Goal: Navigation & Orientation: Understand site structure

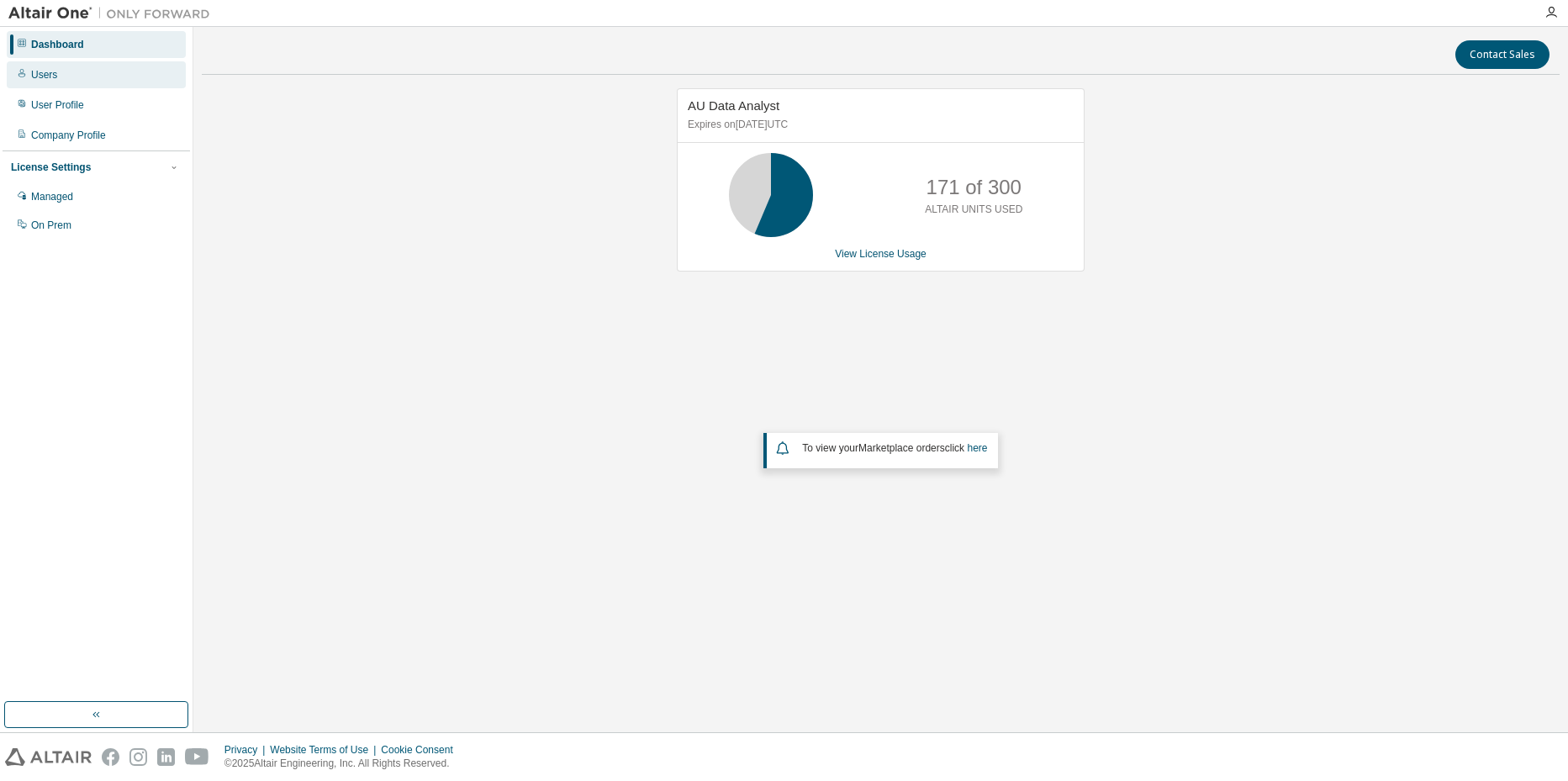
click at [110, 73] on div "Users" at bounding box center [96, 75] width 179 height 27
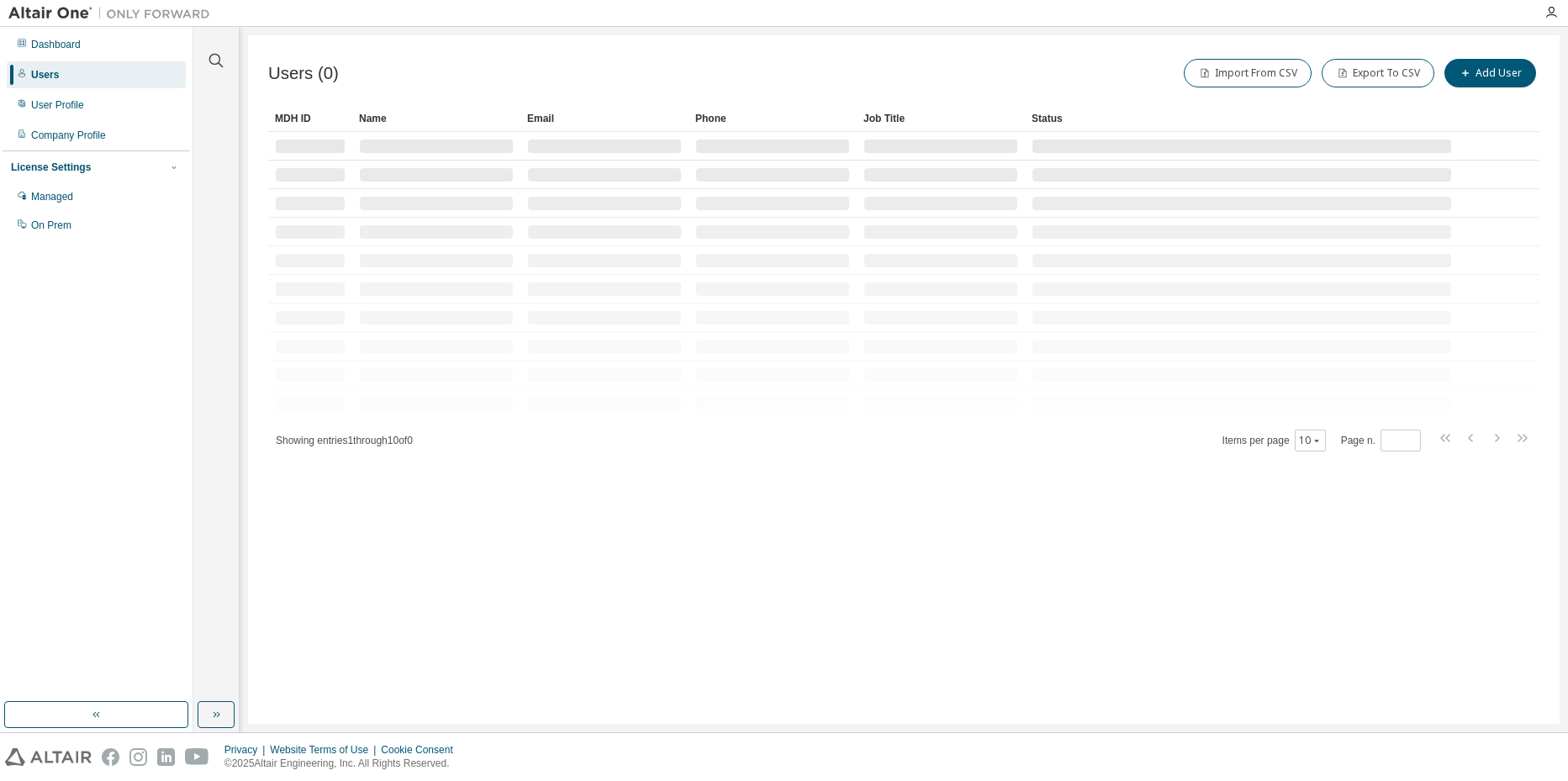
click at [53, 11] on img at bounding box center [113, 13] width 210 height 16
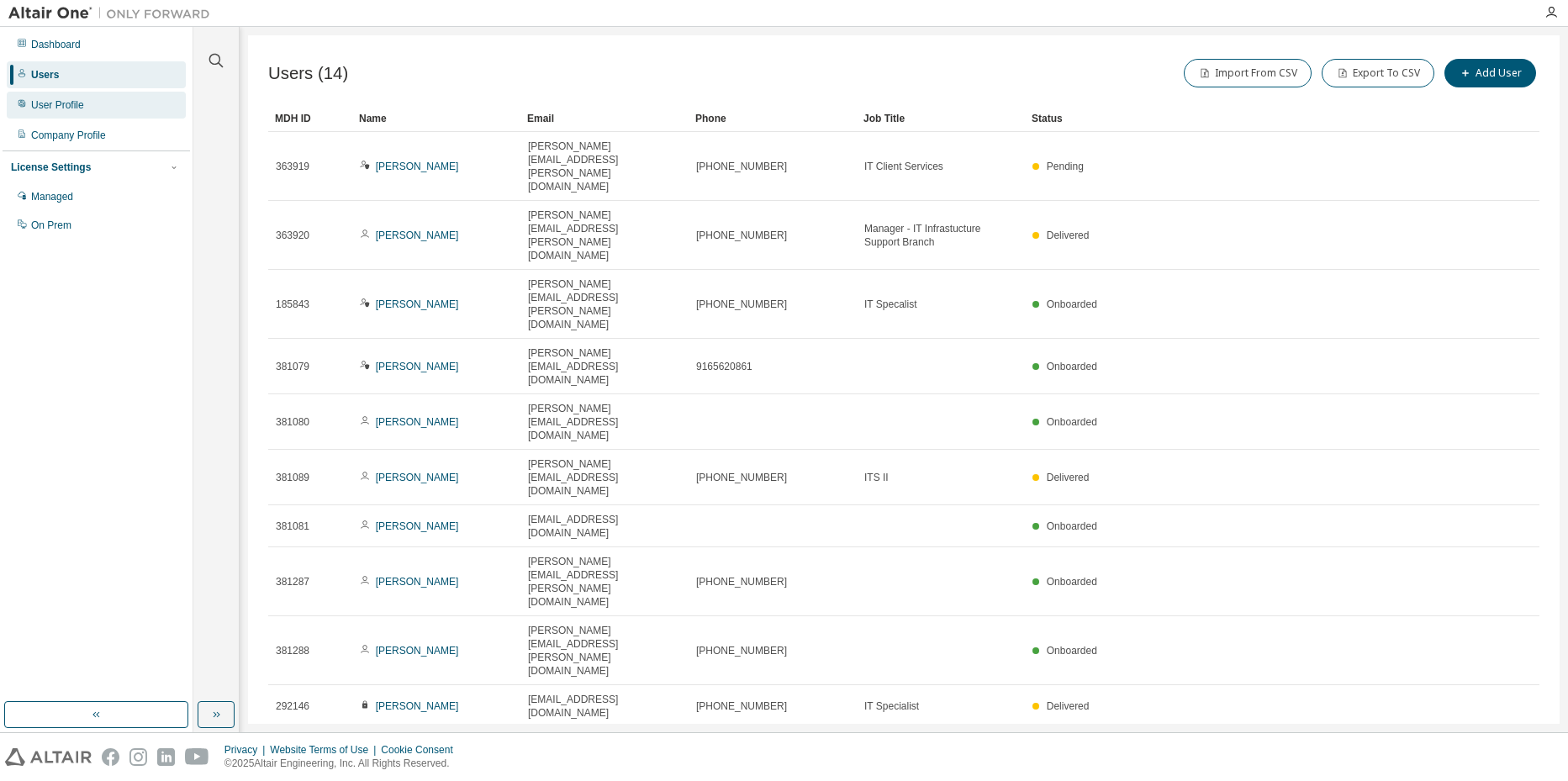
click at [103, 108] on div "User Profile" at bounding box center [96, 105] width 179 height 27
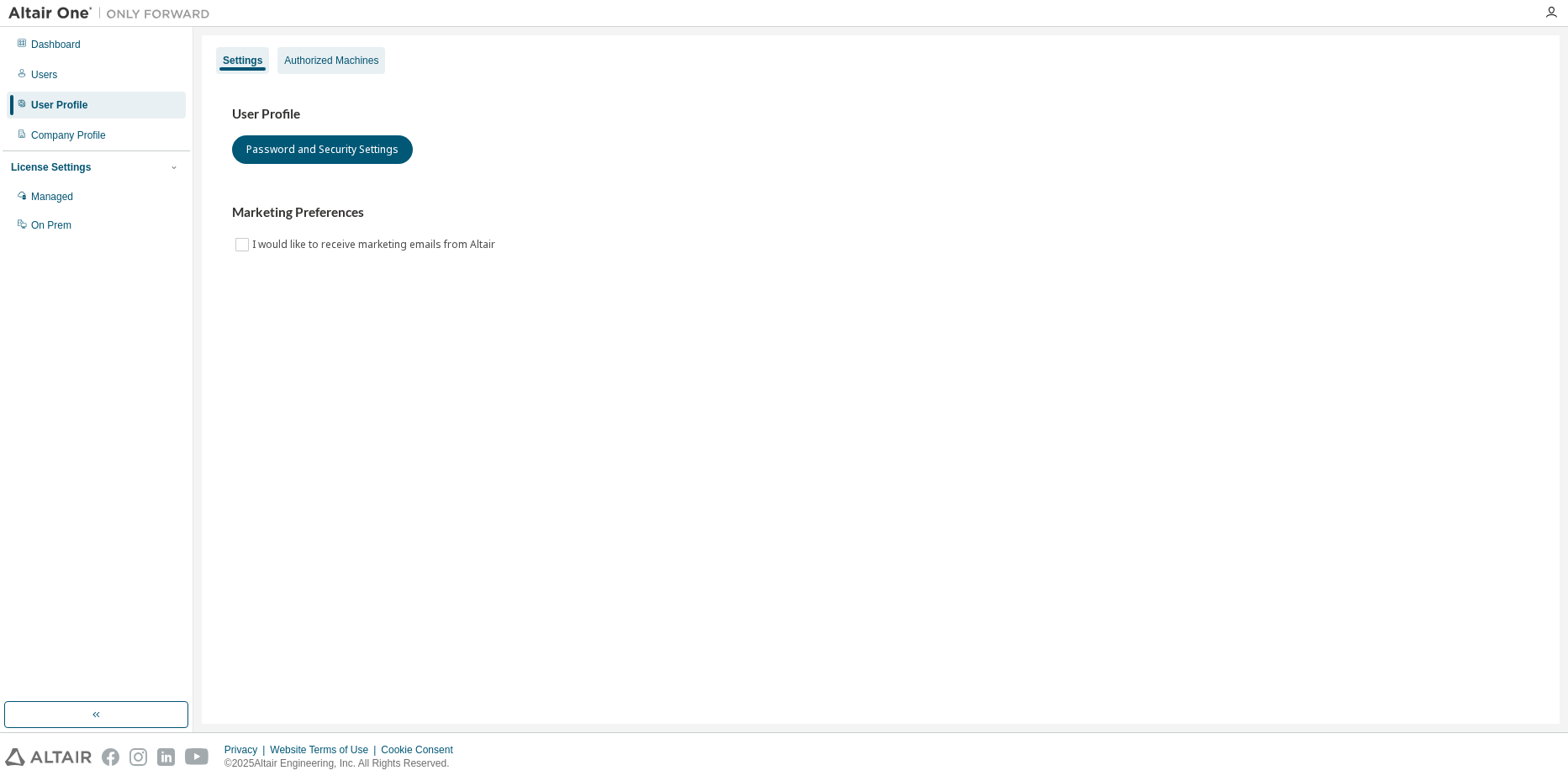
click at [342, 67] on div "Authorized Machines" at bounding box center [331, 61] width 94 height 14
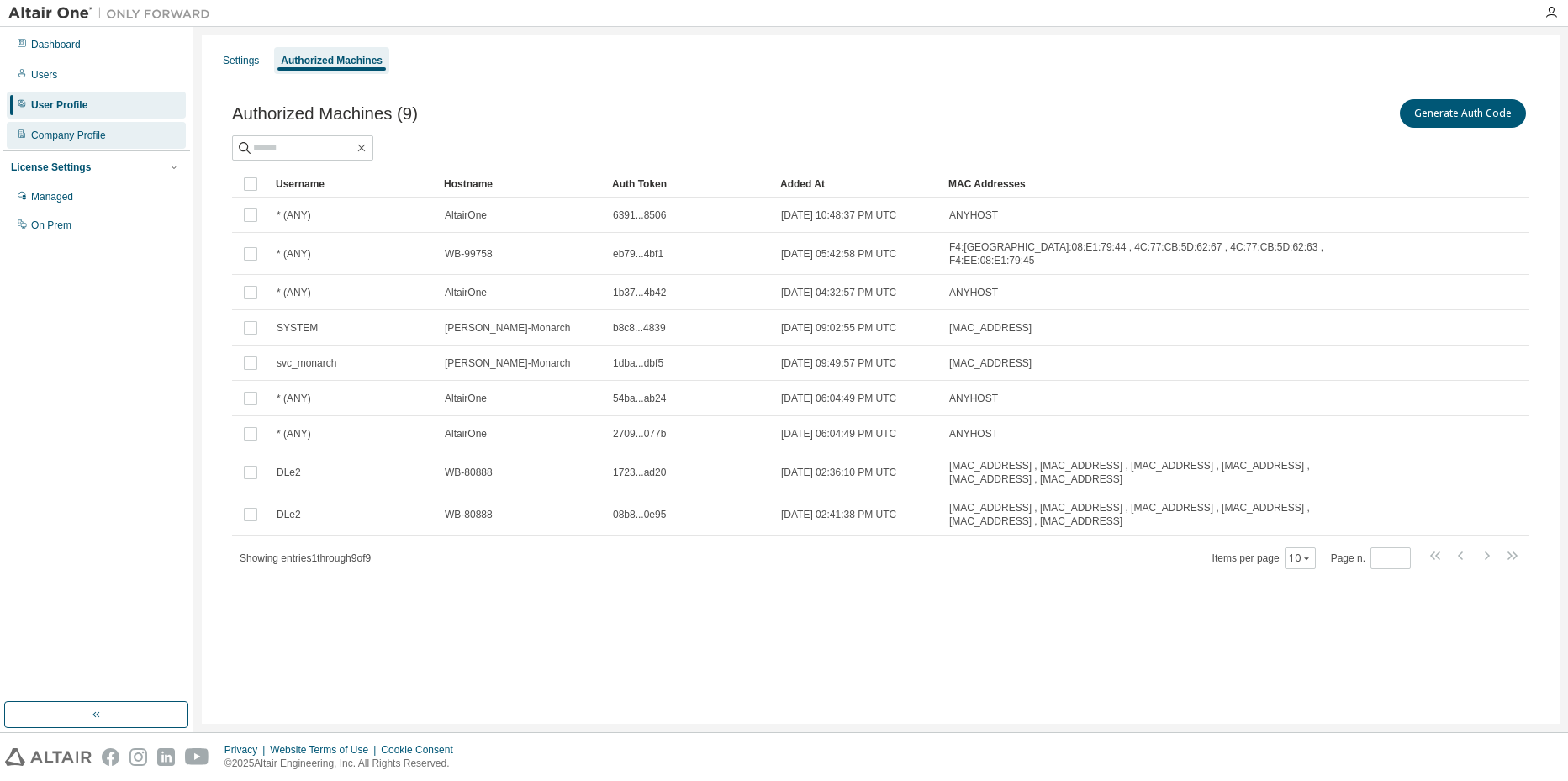
click at [99, 130] on div "Company Profile" at bounding box center [68, 135] width 75 height 14
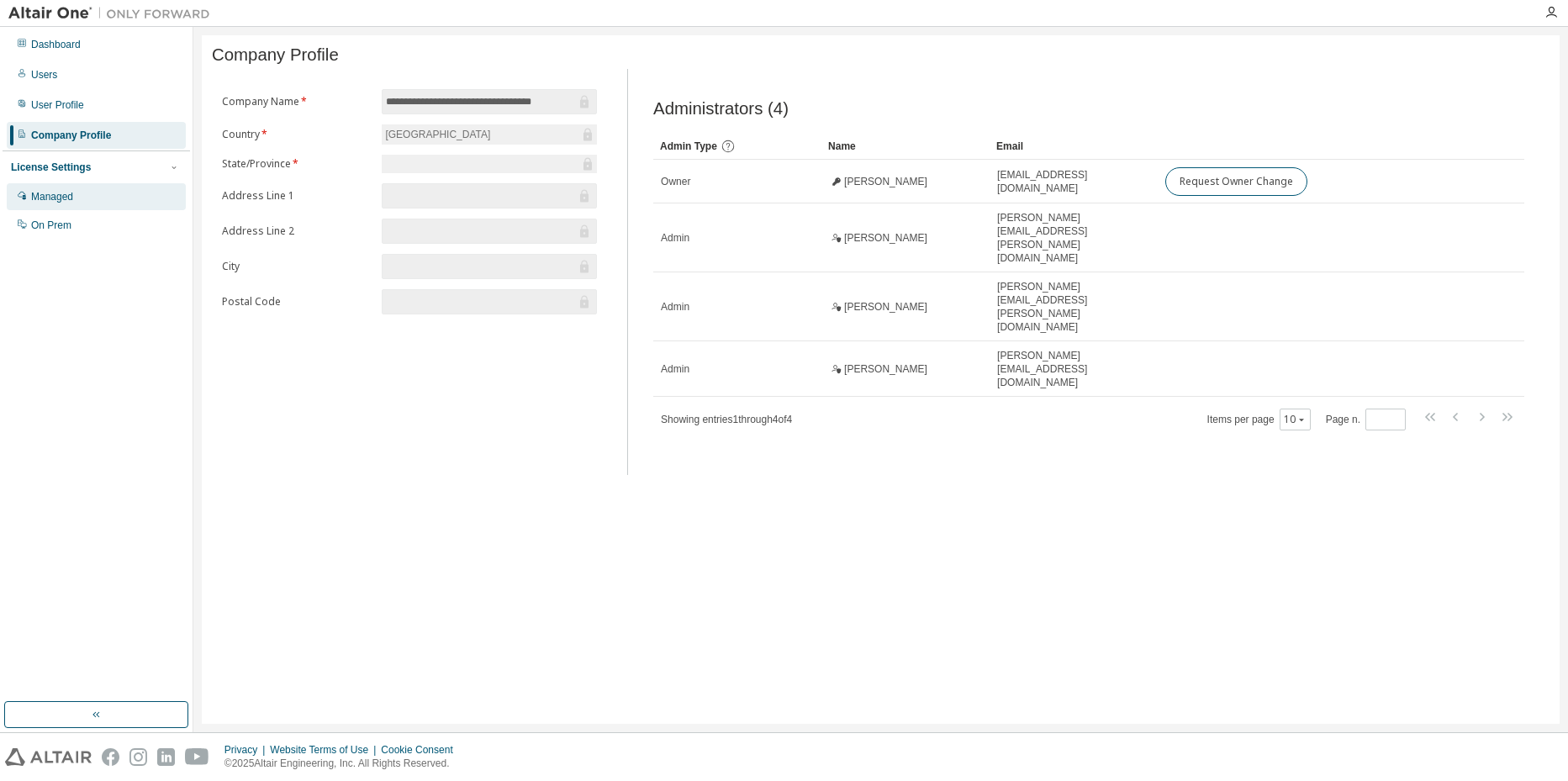
click at [93, 186] on div "Managed" at bounding box center [96, 196] width 179 height 27
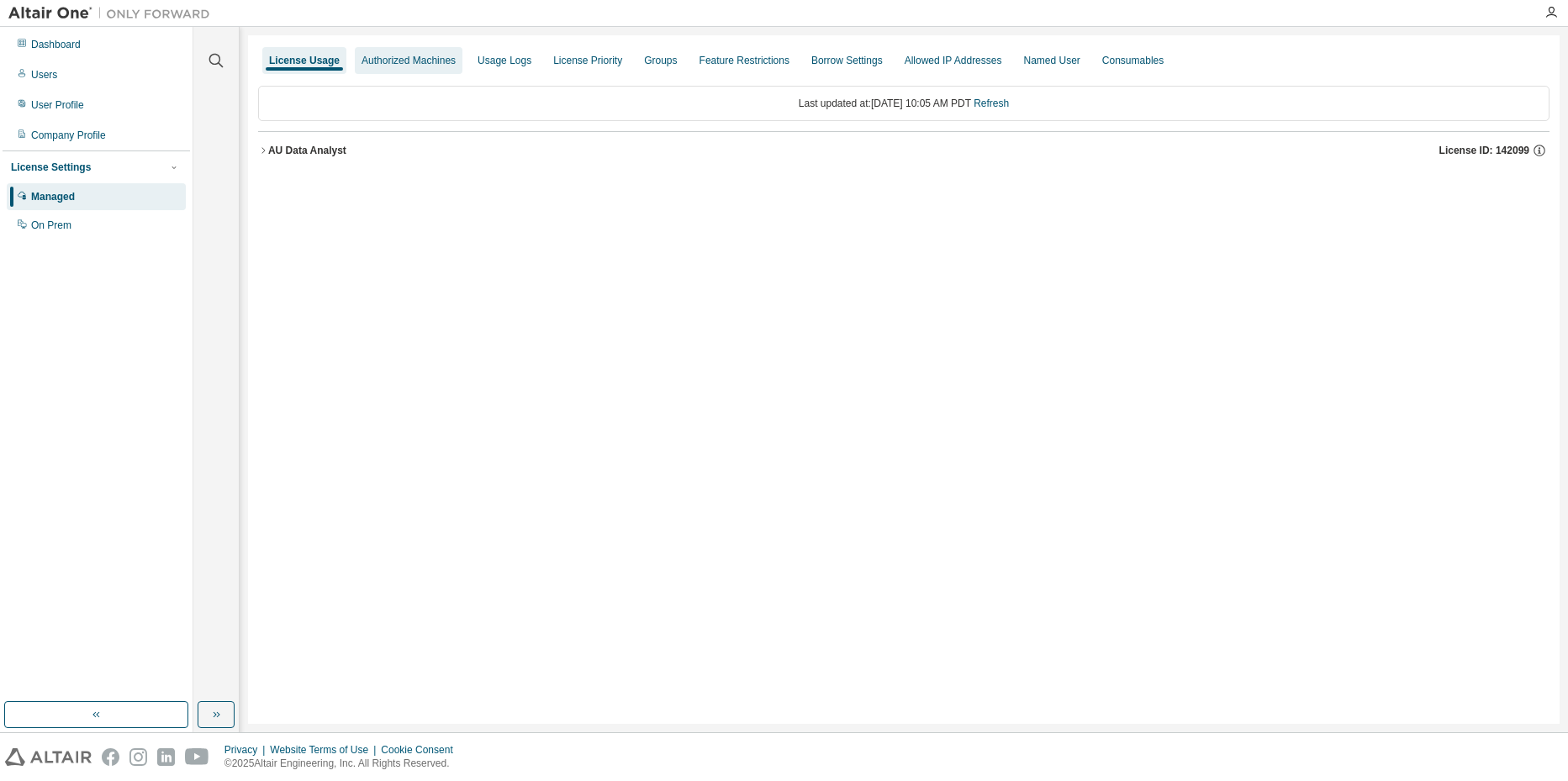
click at [418, 60] on div "Authorized Machines" at bounding box center [408, 61] width 94 height 14
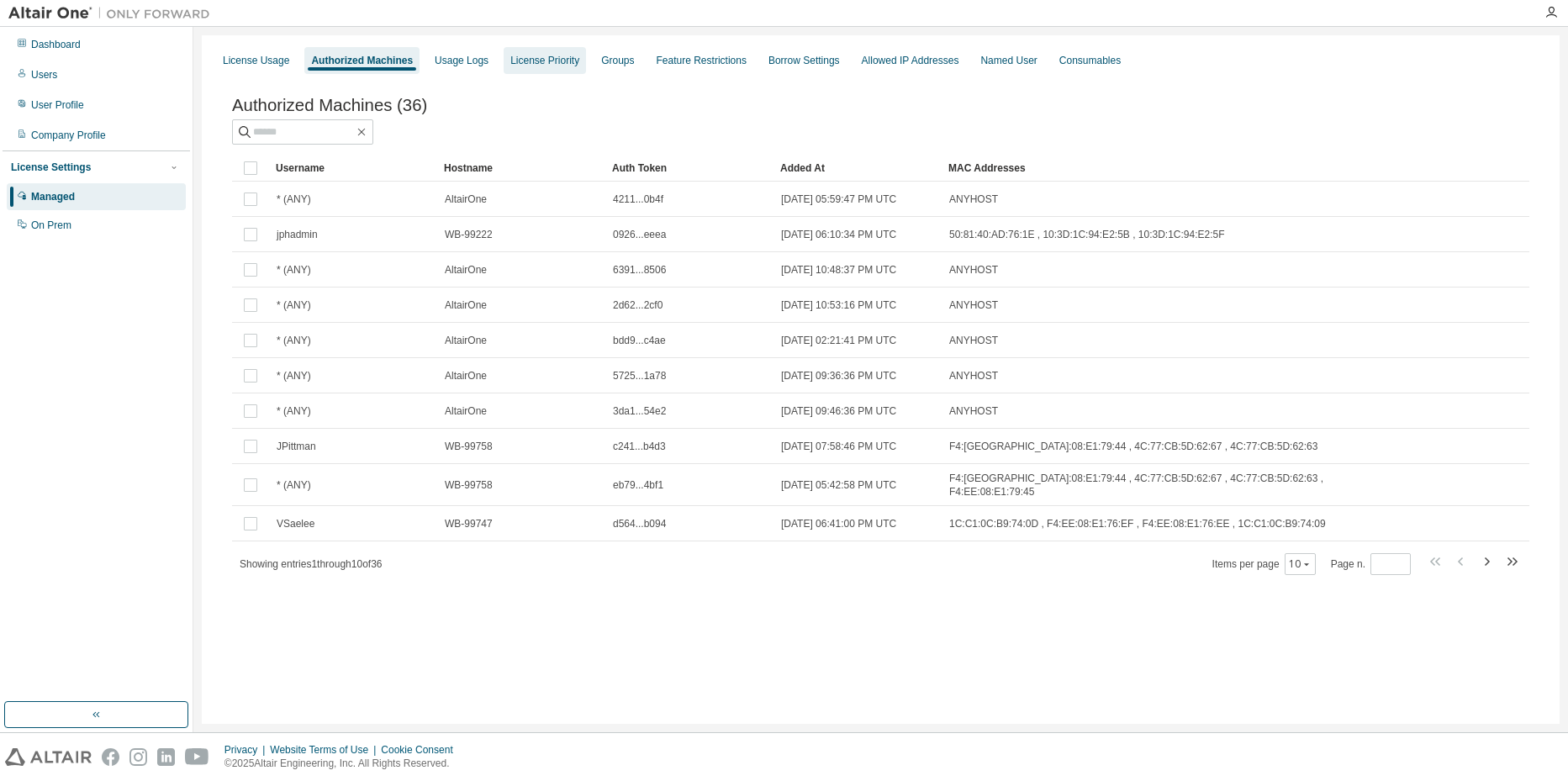
click at [520, 60] on div "License Priority" at bounding box center [544, 61] width 69 height 14
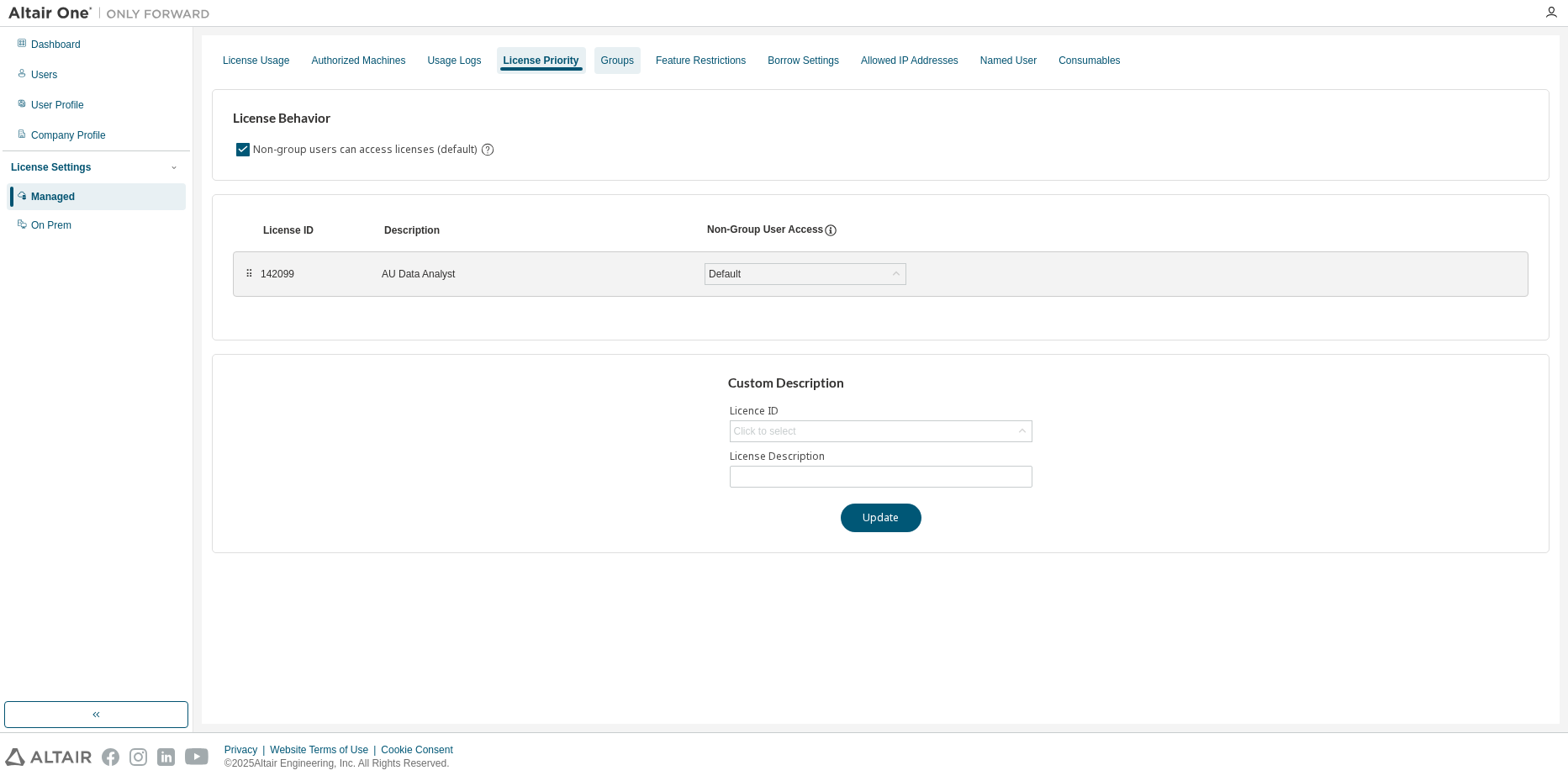
click at [634, 62] on div "Groups" at bounding box center [618, 61] width 33 height 14
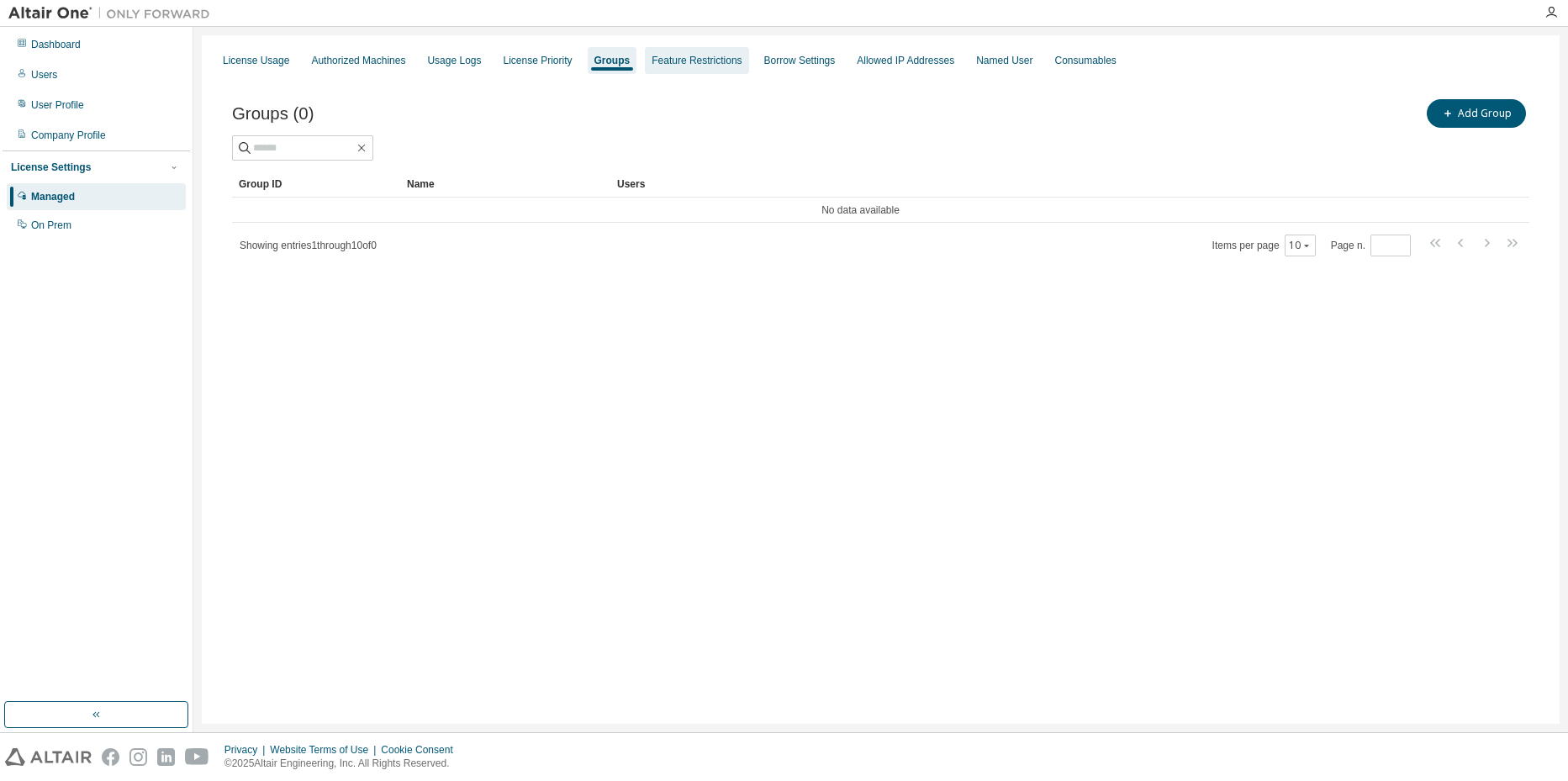
click at [730, 62] on div "Feature Restrictions" at bounding box center [696, 61] width 90 height 14
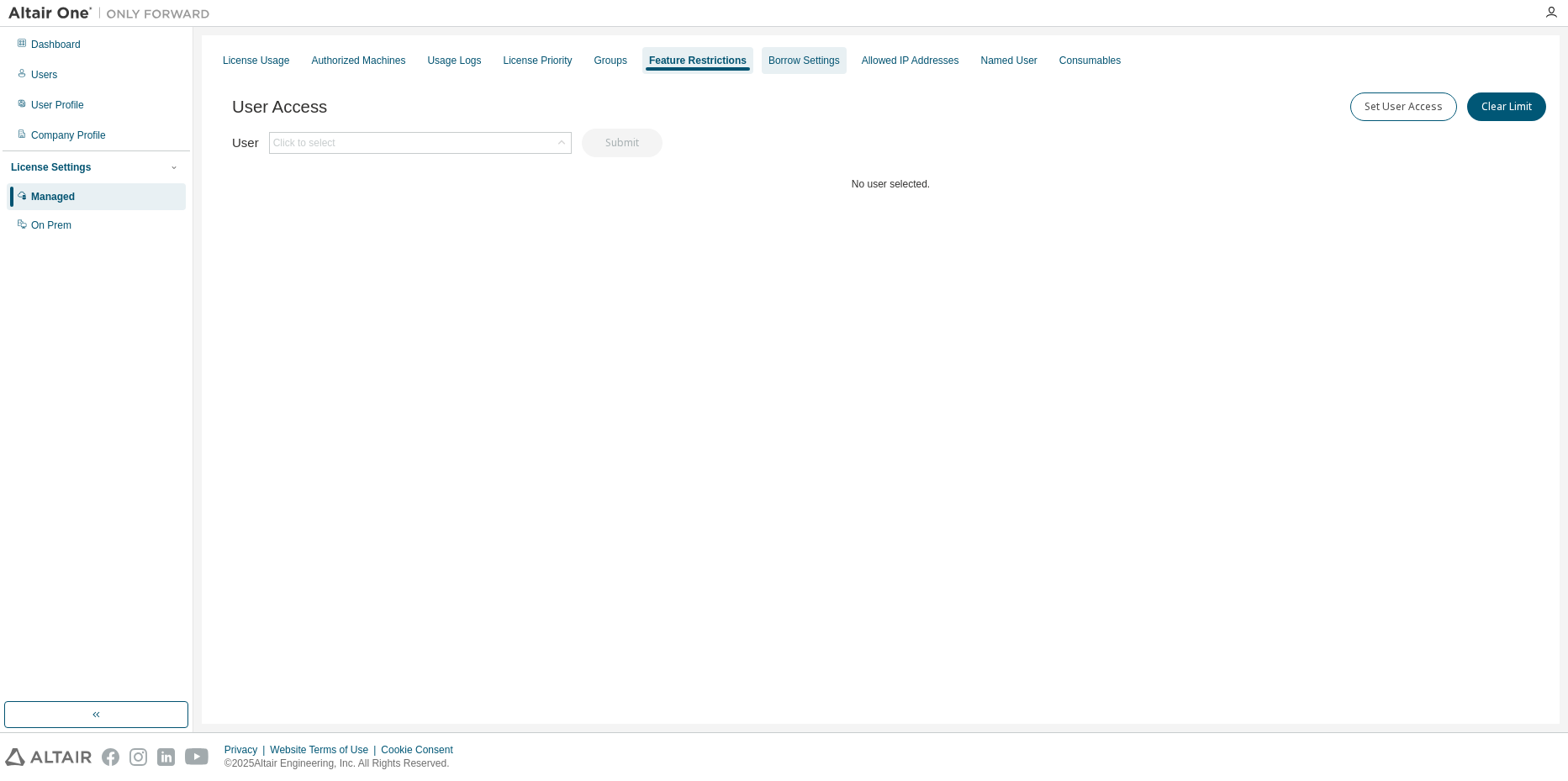
click at [826, 63] on div "Borrow Settings" at bounding box center [804, 61] width 72 height 14
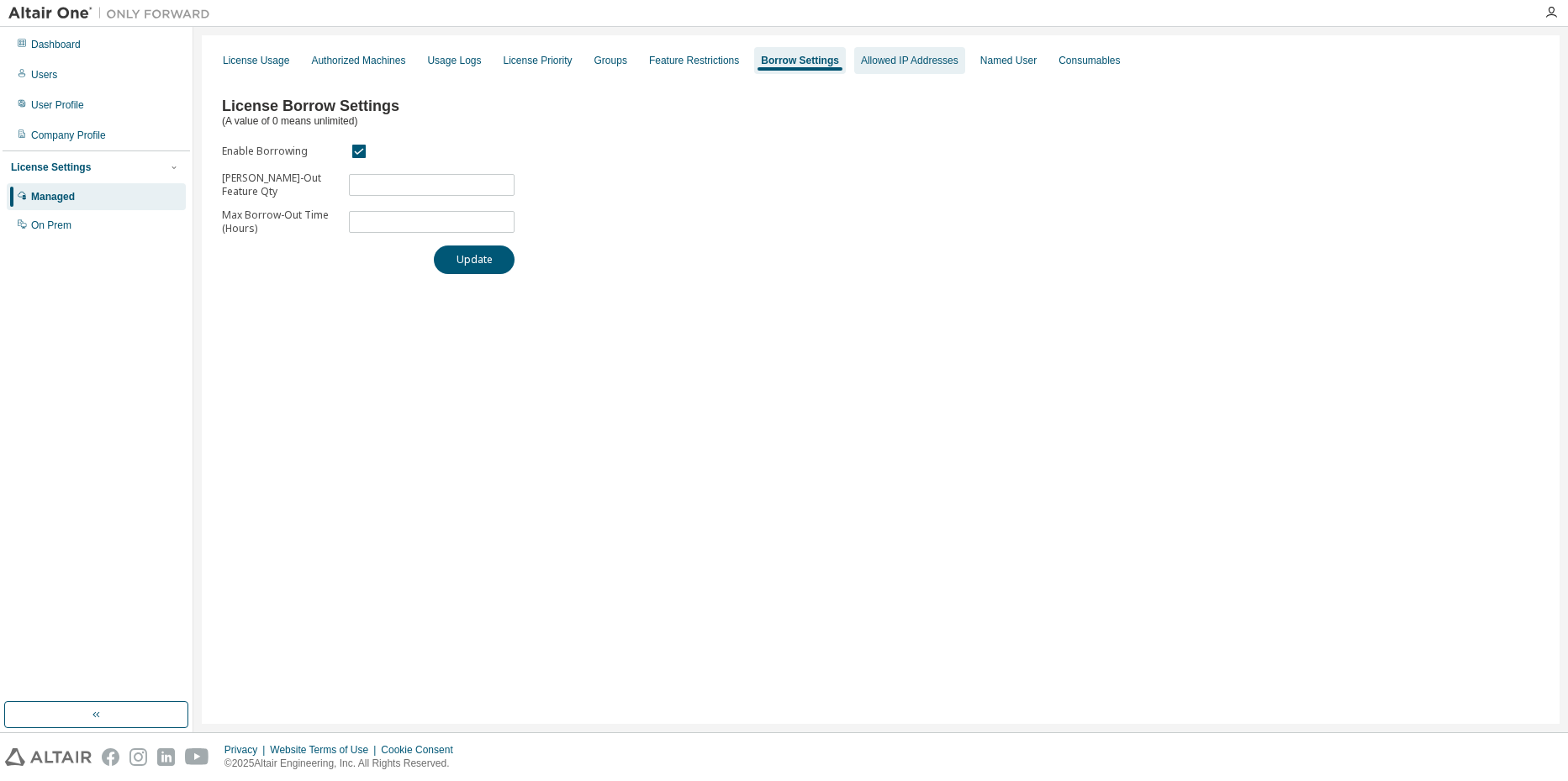
click at [919, 67] on div "Allowed IP Addresses" at bounding box center [910, 61] width 111 height 27
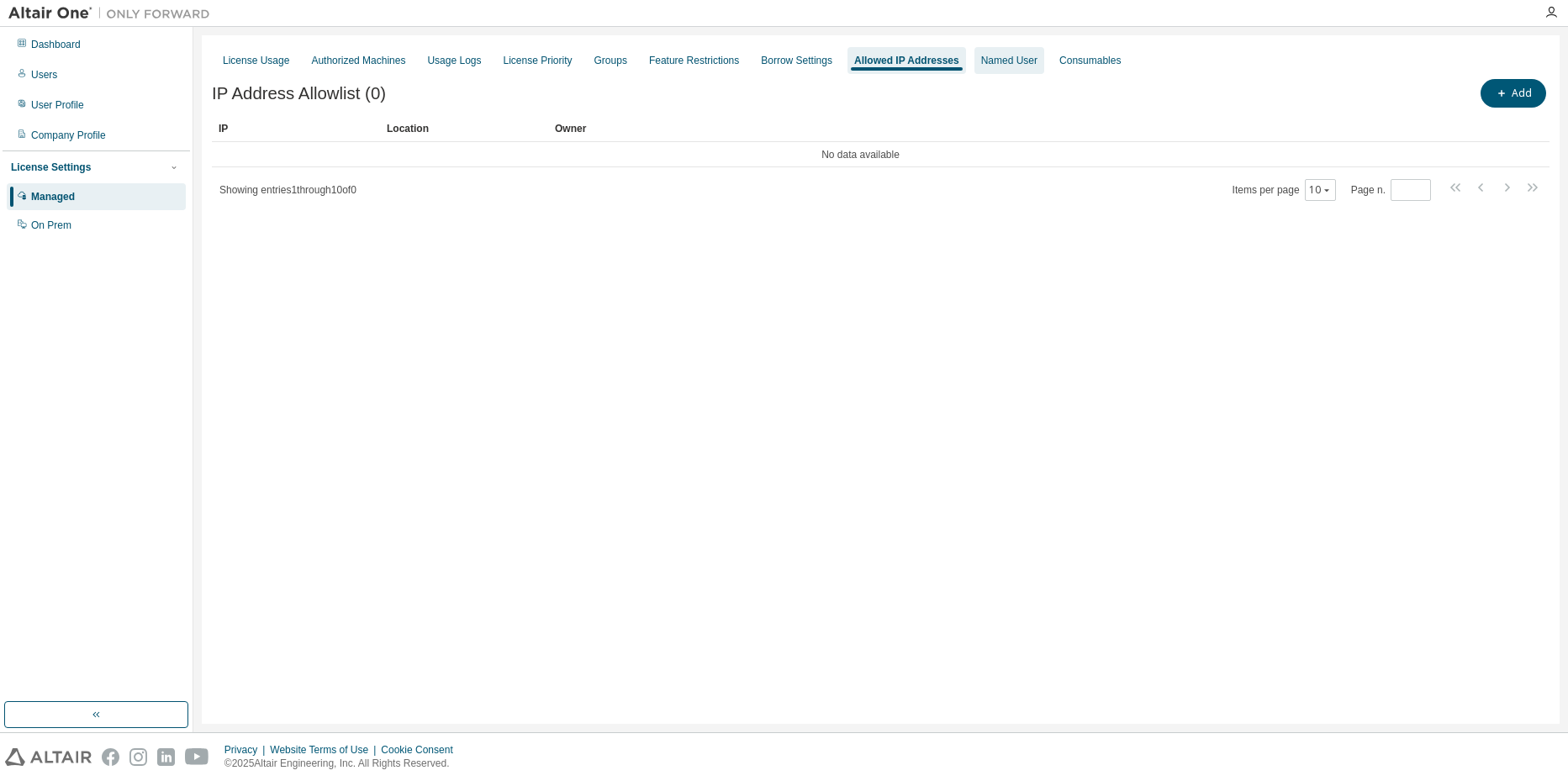
click at [1026, 67] on div "Named User" at bounding box center [1010, 61] width 70 height 27
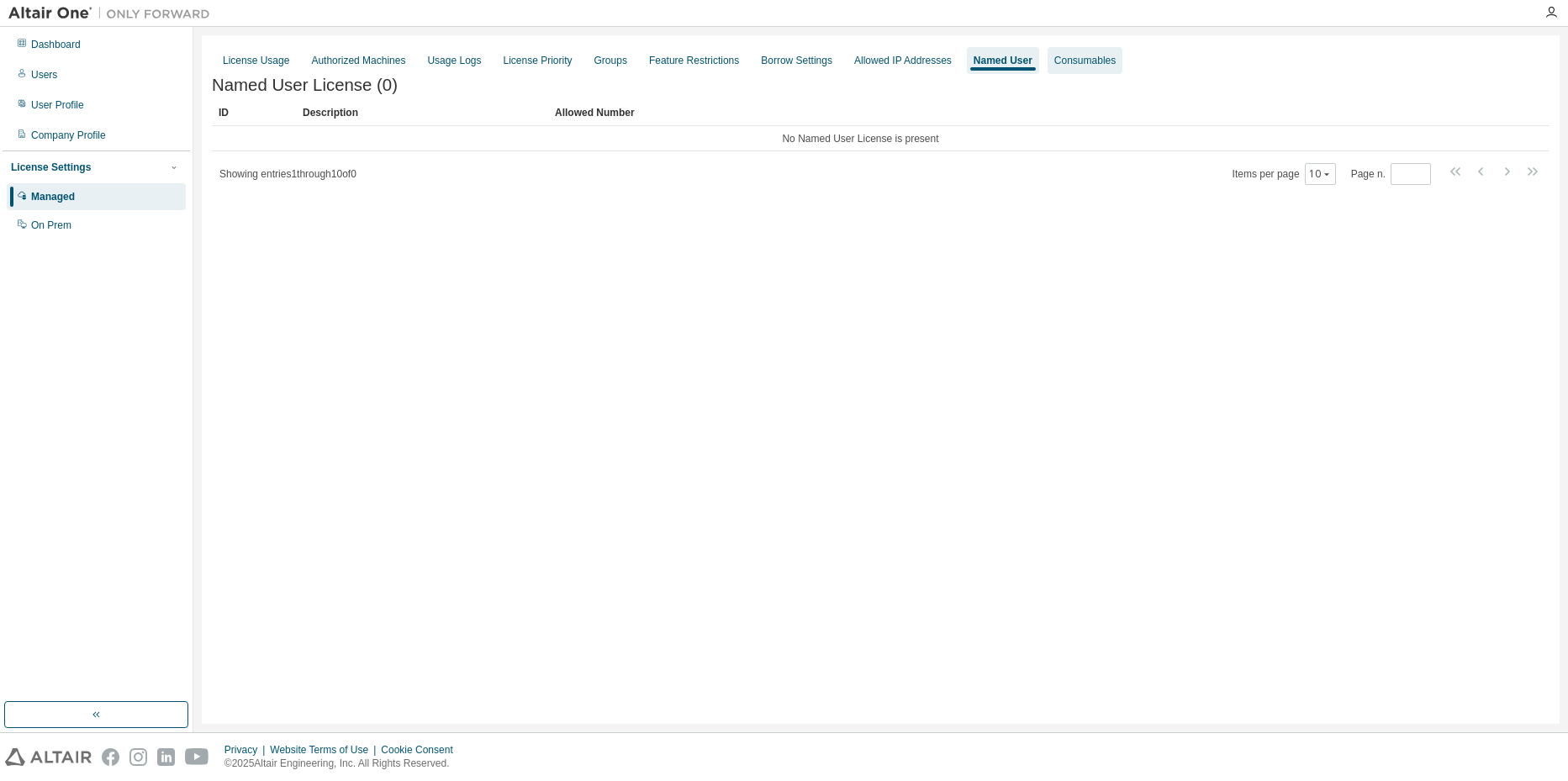
click at [1123, 67] on div "Consumables" at bounding box center [1084, 61] width 75 height 27
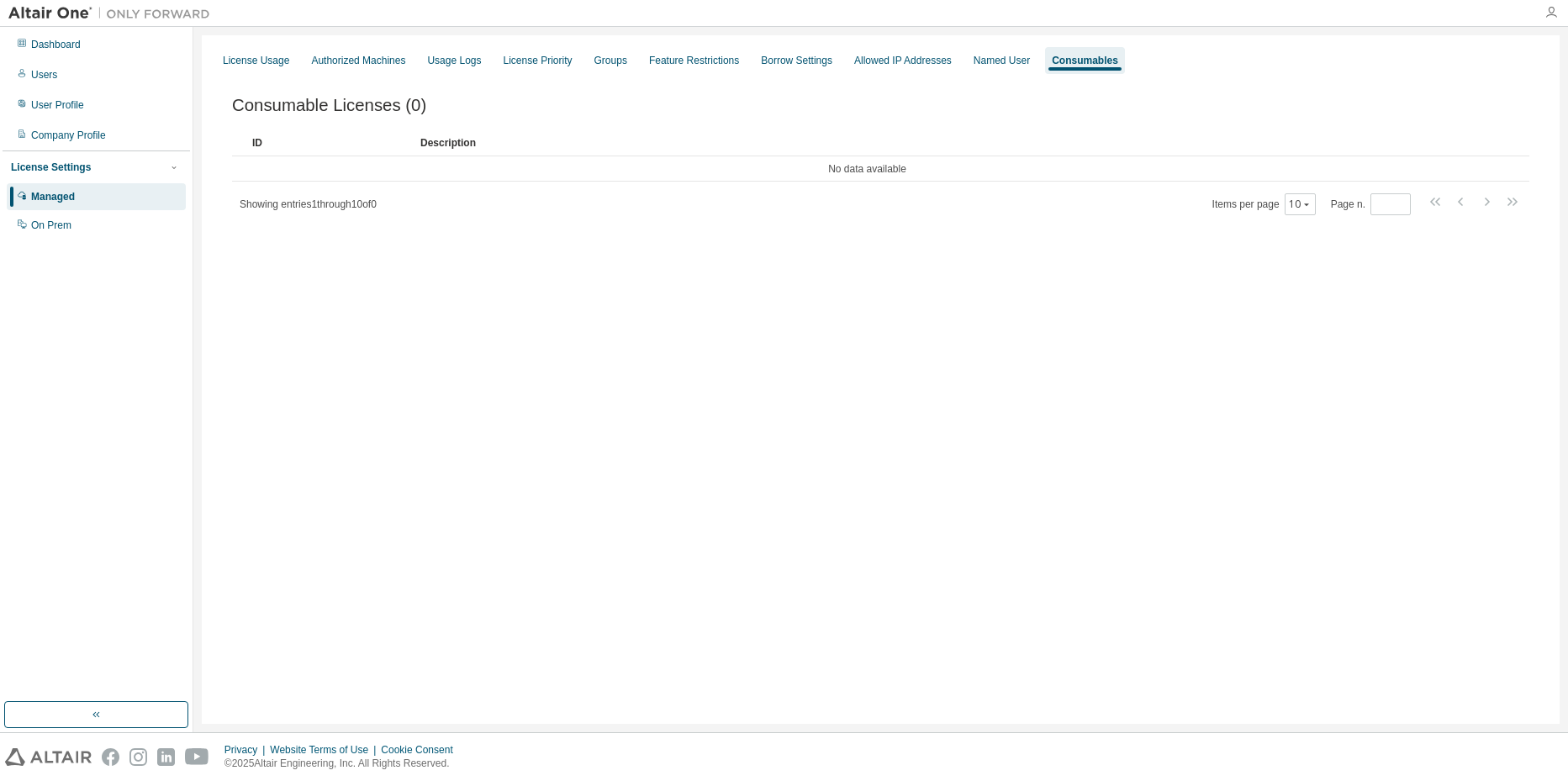
click at [1556, 13] on icon "button" at bounding box center [1552, 13] width 14 height 14
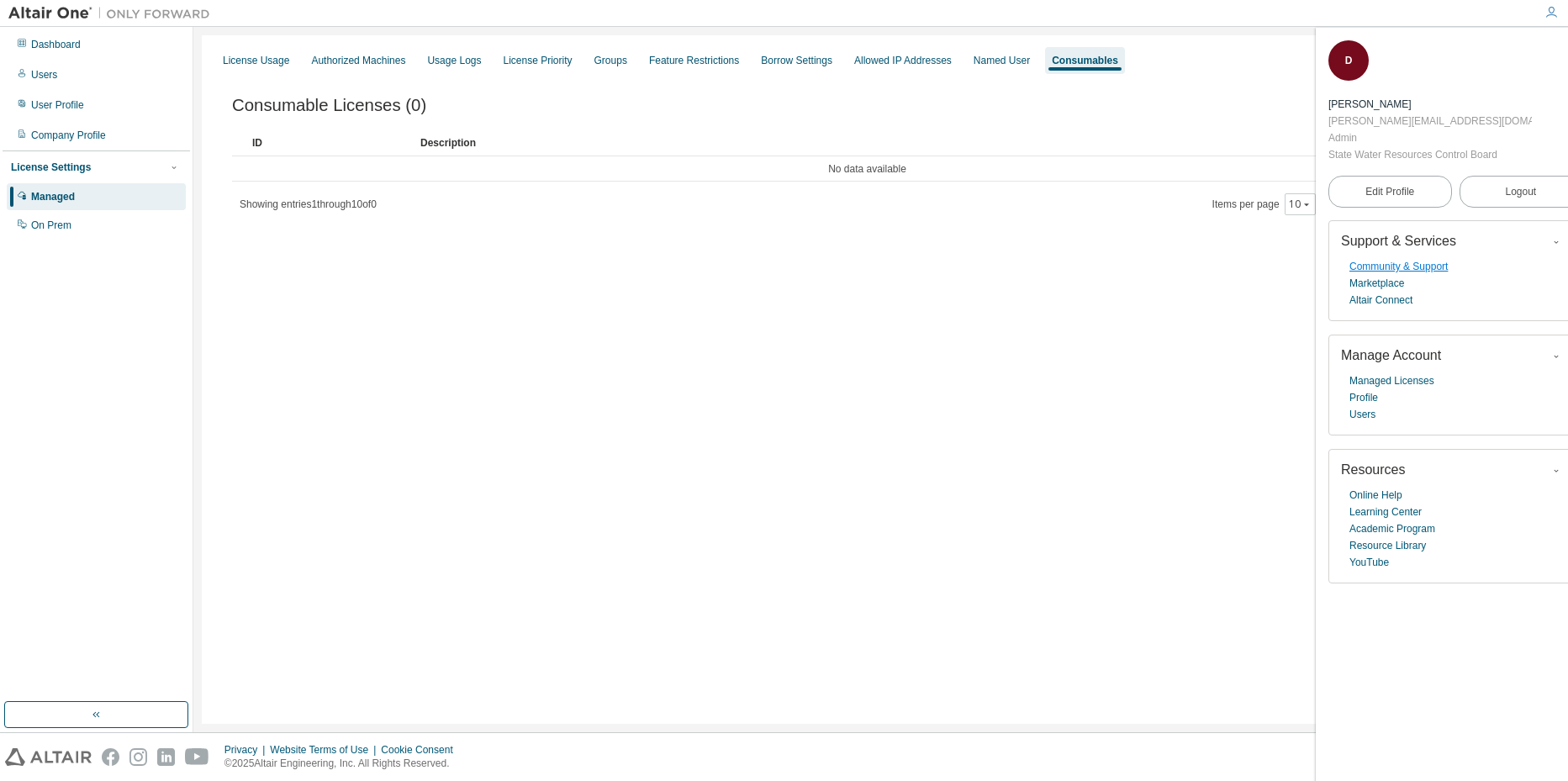
click at [1448, 261] on link "Community & Support" at bounding box center [1399, 266] width 99 height 16
